Goal: Ask a question

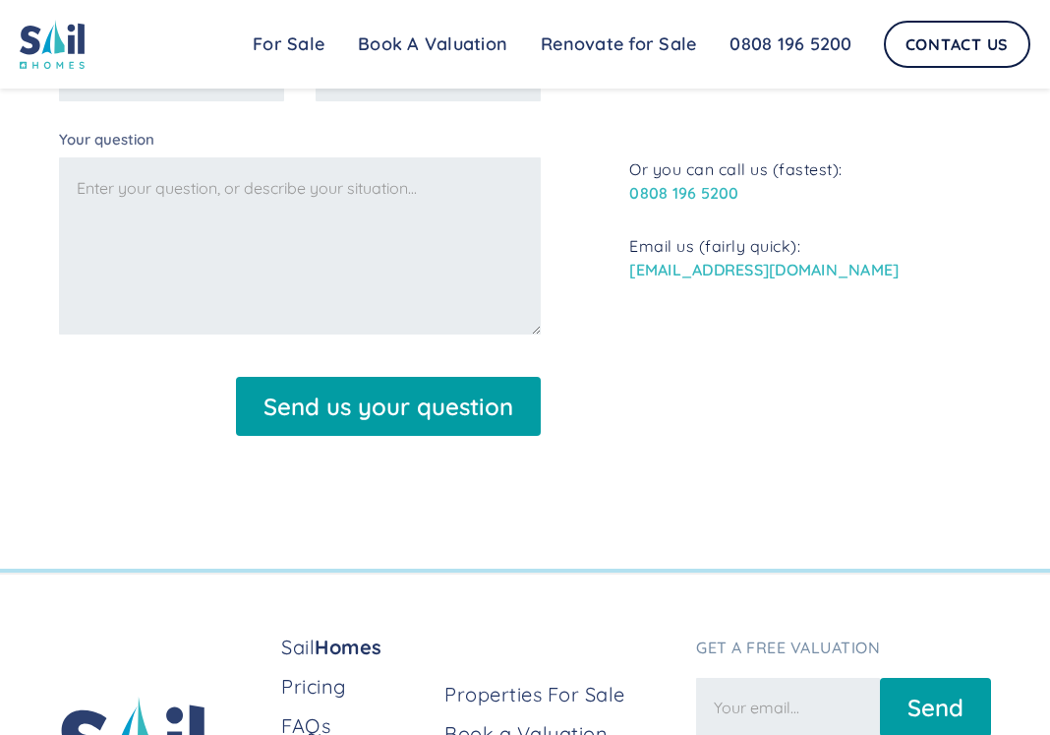
scroll to position [1967, 0]
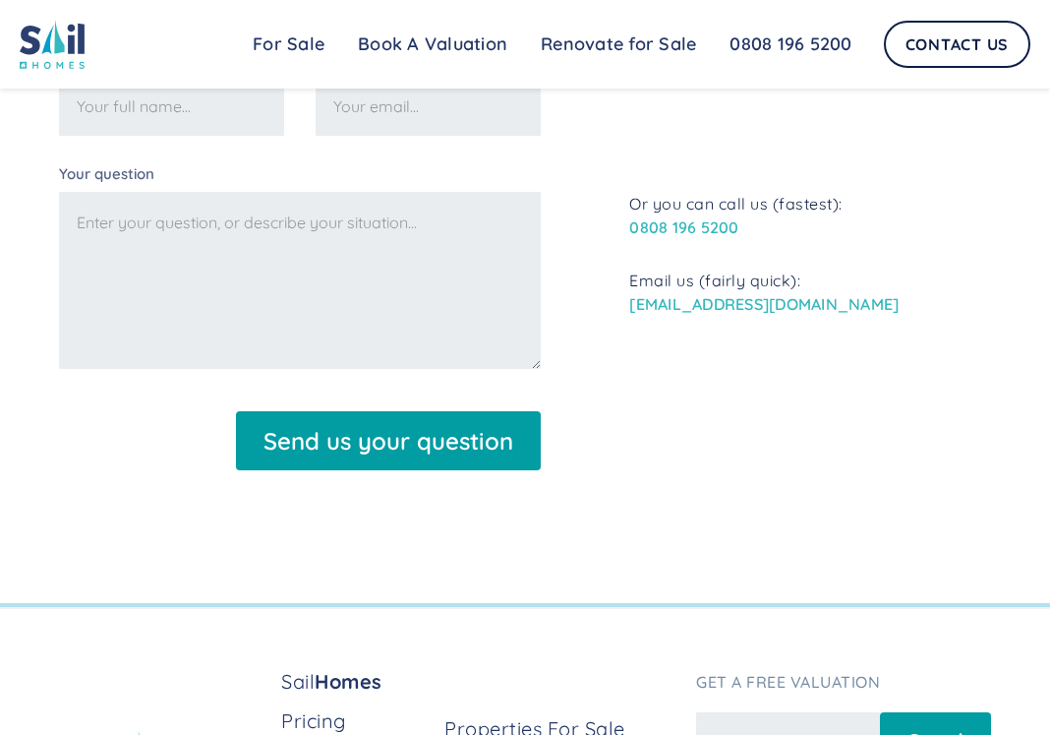
click at [903, 442] on div "Name Email Address Your question Send us your question Thank you! Your submissi…" at bounding box center [525, 268] width 932 height 434
click at [633, 45] on link "Renovate for Sale" at bounding box center [618, 44] width 189 height 39
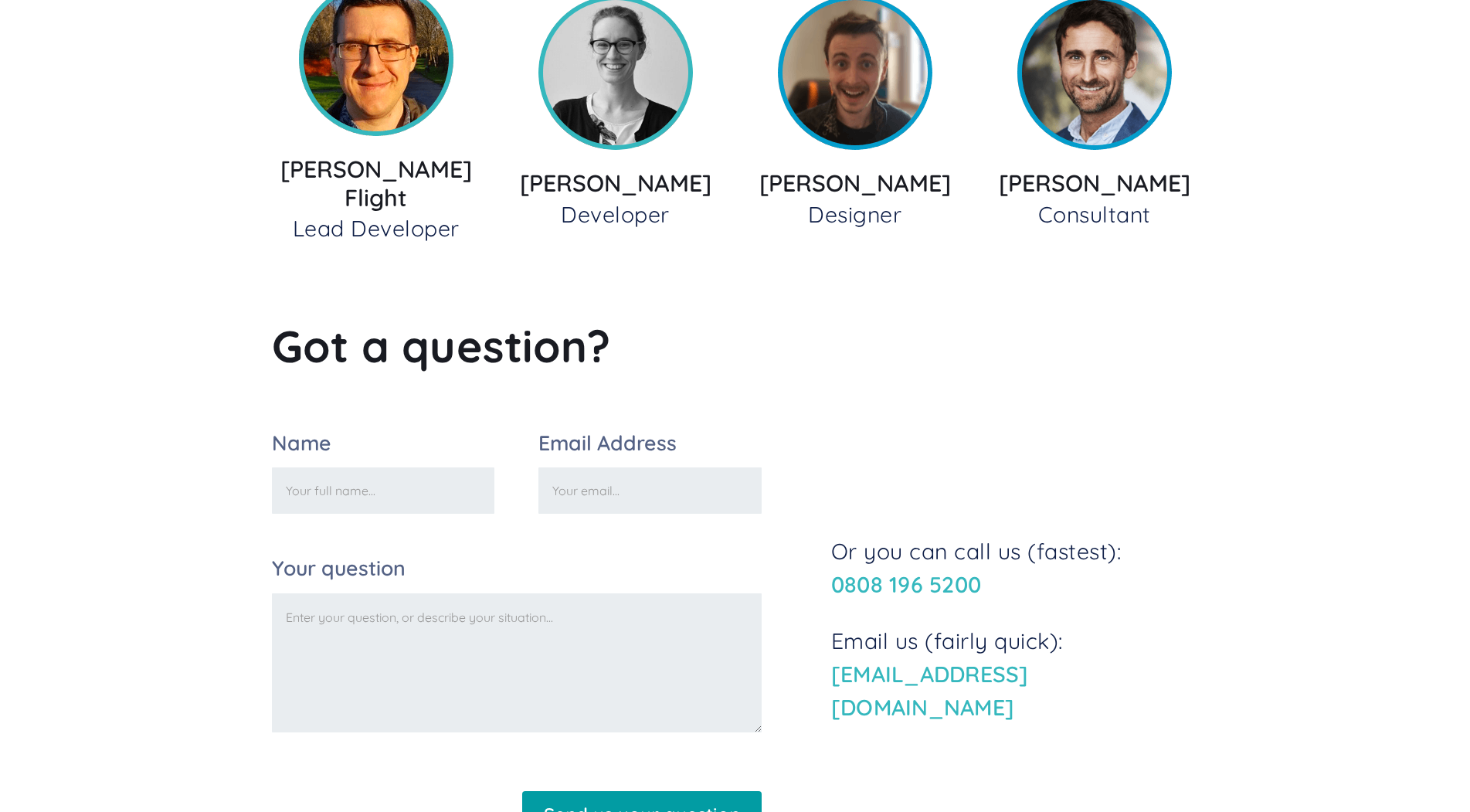
scroll to position [2008, 0]
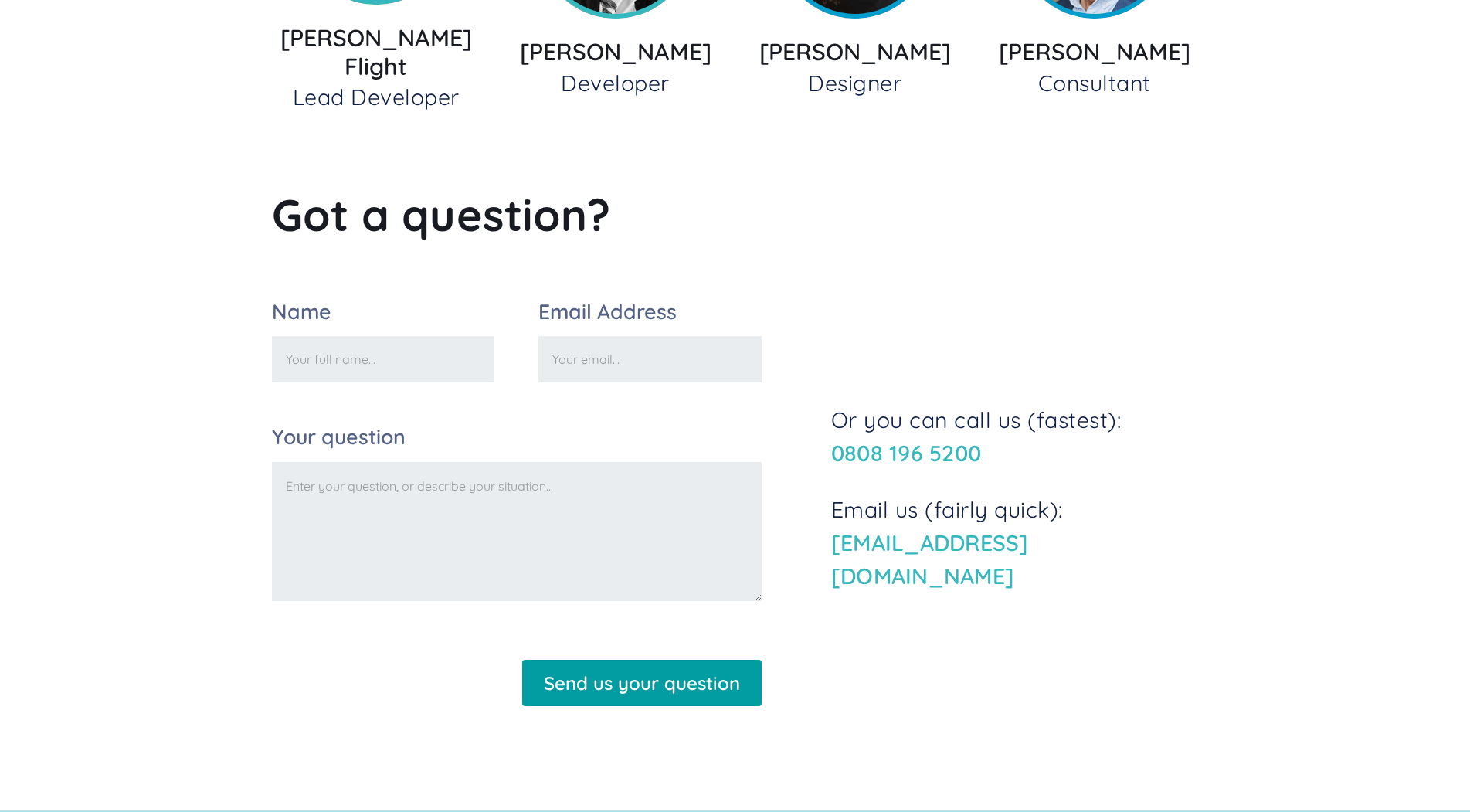
click at [366, 342] on input "Name" at bounding box center [383, 359] width 223 height 46
type input "brit steve"
click at [653, 346] on input "Email Address" at bounding box center [650, 359] width 223 height 46
type input "b"
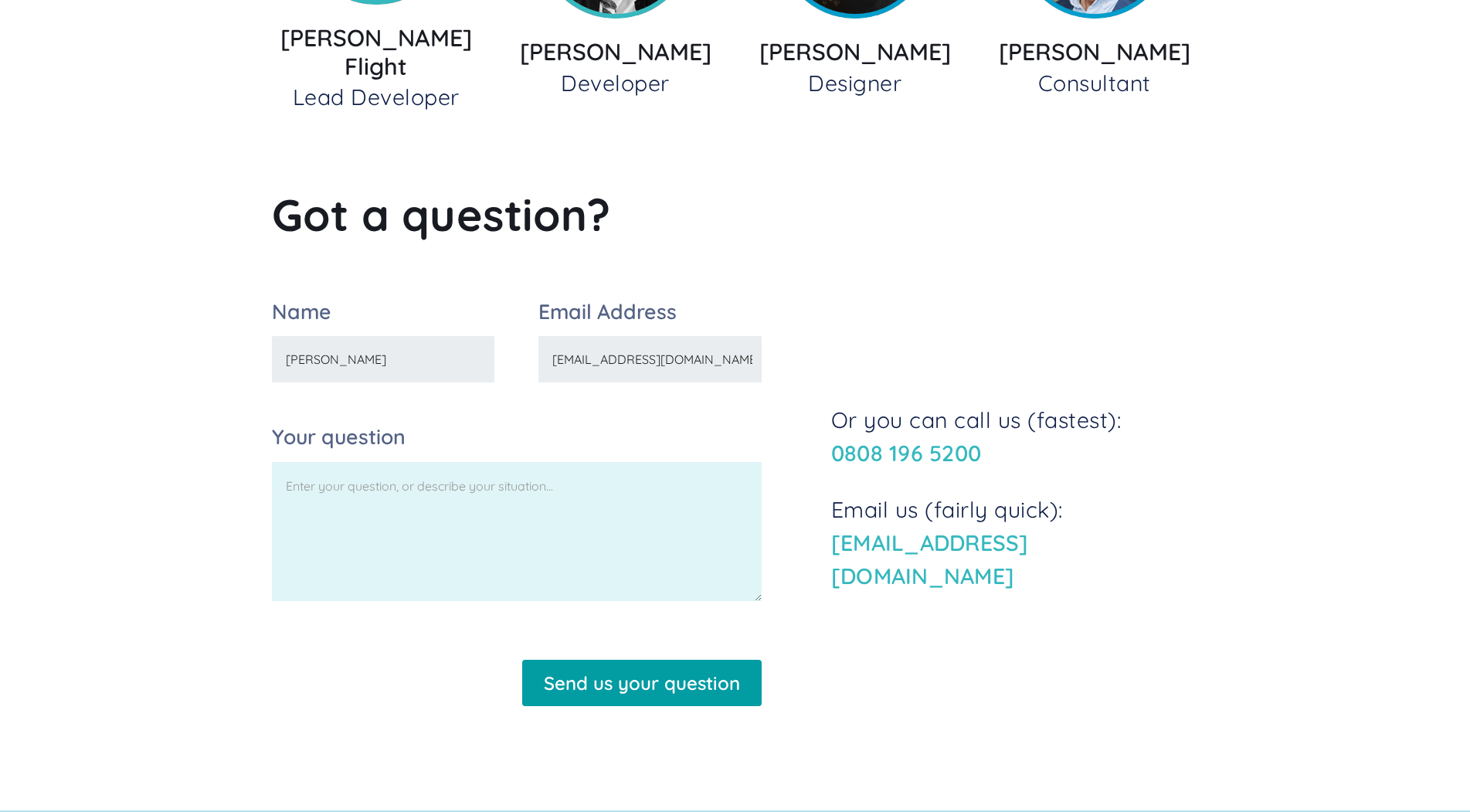
type input "imydesktop@gmail.com"
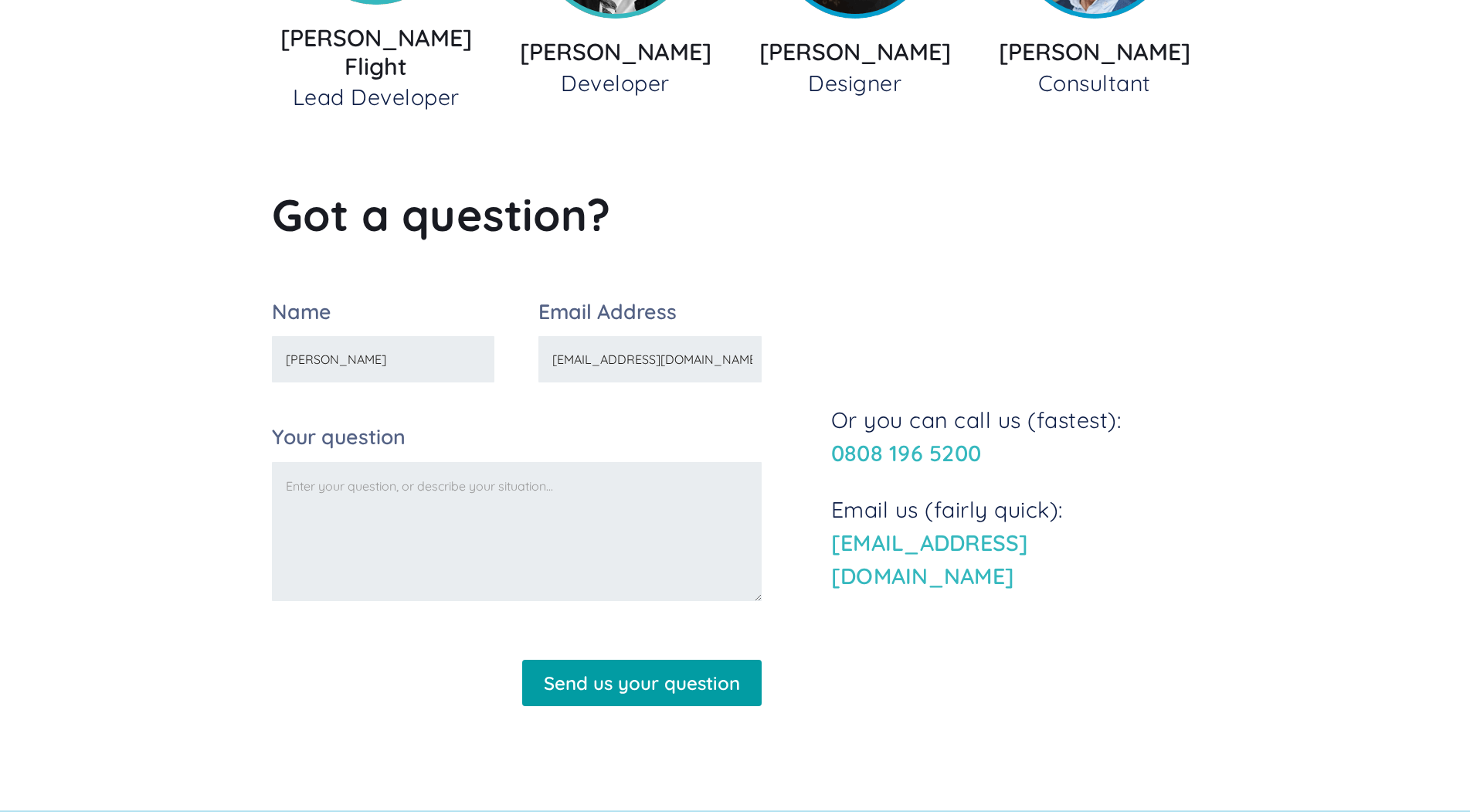
click at [398, 462] on textarea "Your question" at bounding box center [517, 531] width 490 height 139
click at [364, 346] on input "brit steve" at bounding box center [383, 359] width 223 height 46
type input "b"
drag, startPoint x: 316, startPoint y: 343, endPoint x: 322, endPoint y: 337, distance: 8.5
click at [319, 340] on input "brit \steve" at bounding box center [383, 359] width 223 height 46
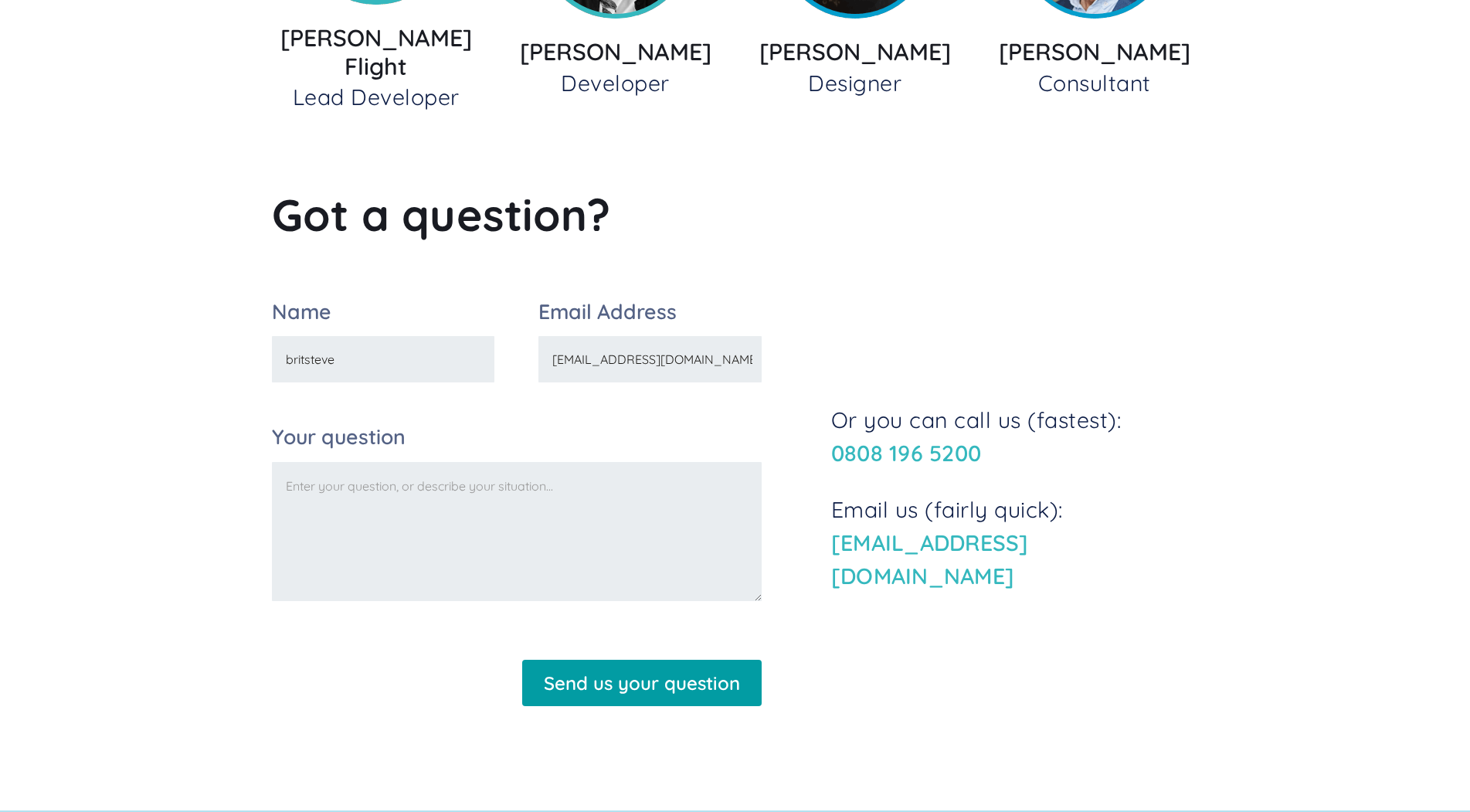
type input "brit steve"
click at [404, 476] on textarea "Your question" at bounding box center [517, 531] width 490 height 139
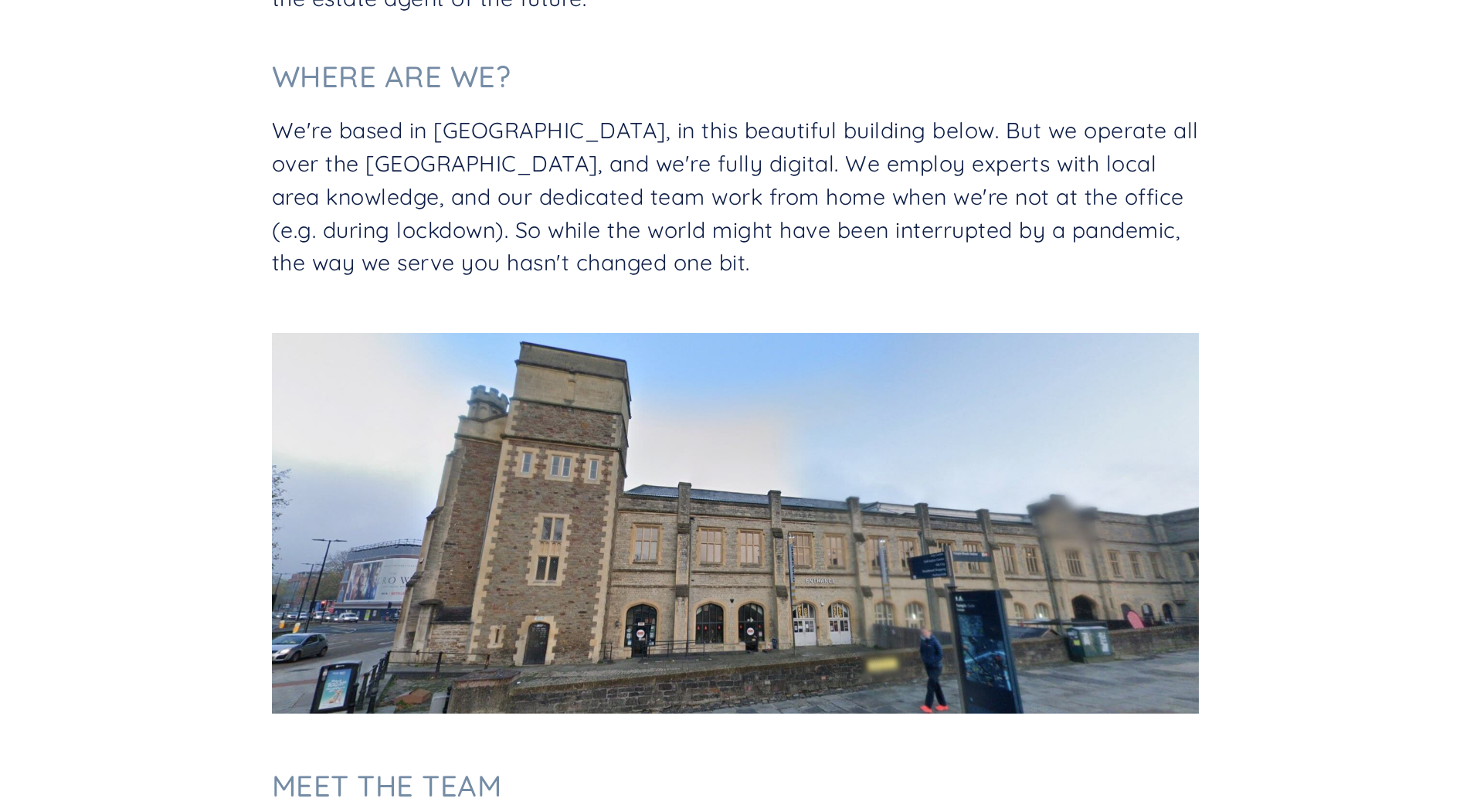
scroll to position [386, 0]
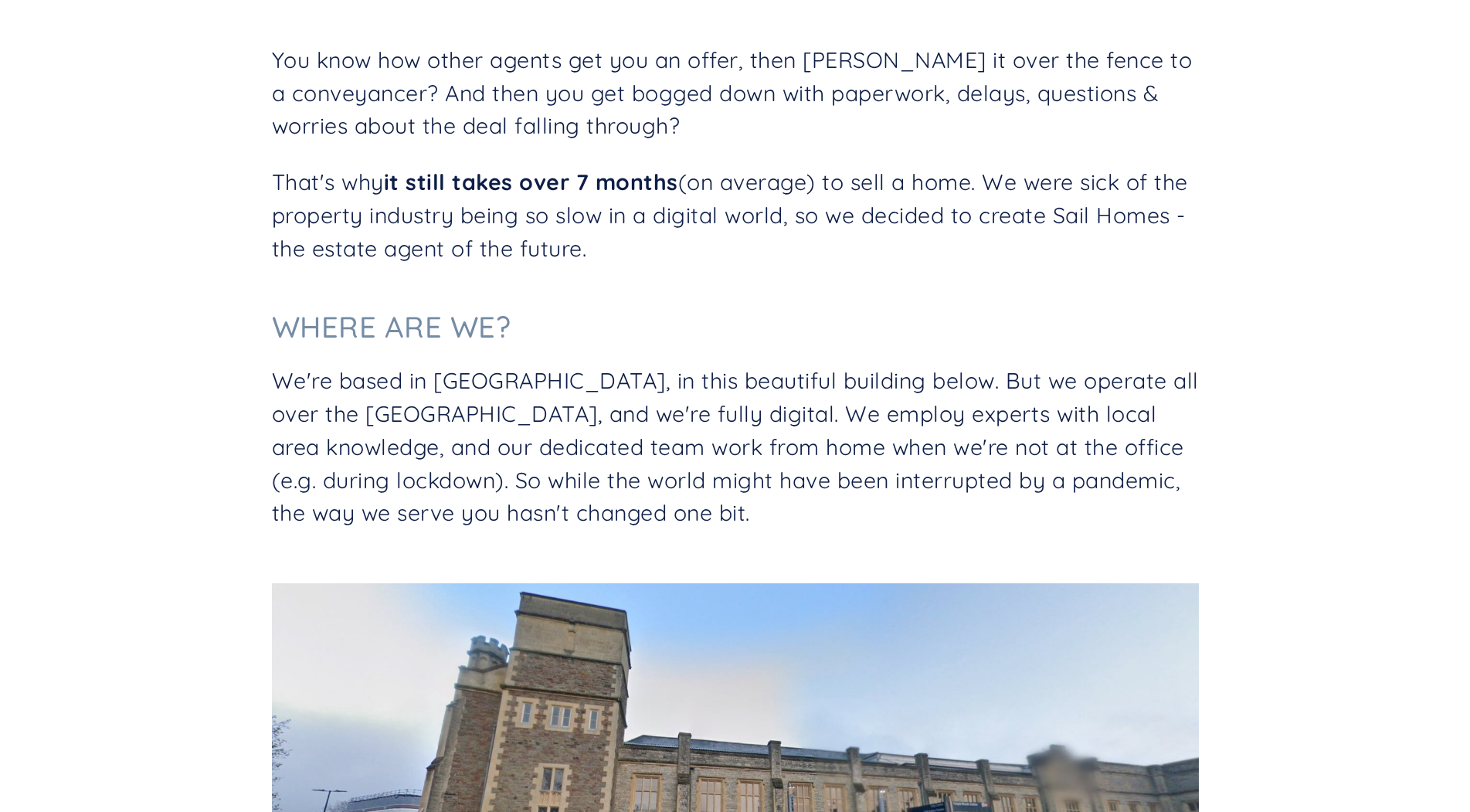
type textarea "hi"
